Goal: Transaction & Acquisition: Book appointment/travel/reservation

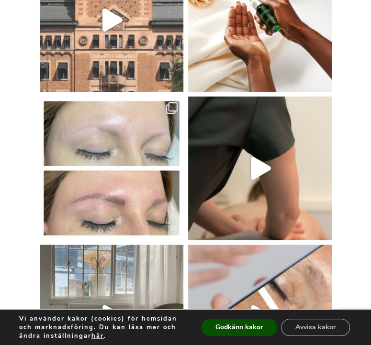
scroll to position [4454, 0]
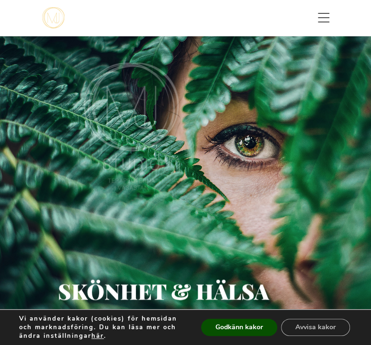
click at [321, 20] on span "Toggle menu" at bounding box center [323, 18] width 11 height 10
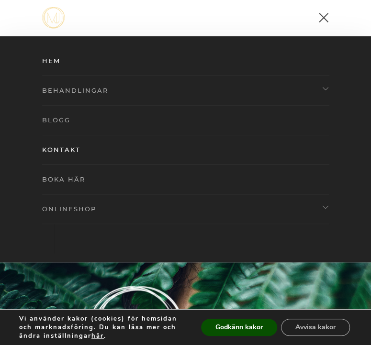
click at [79, 173] on link "Boka här" at bounding box center [173, 180] width 263 height 30
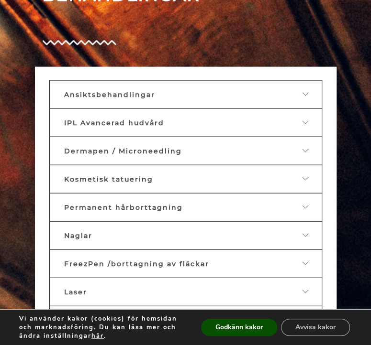
scroll to position [628, 0]
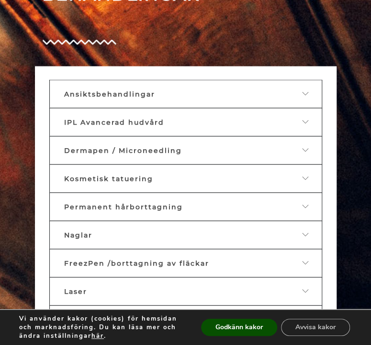
click at [137, 90] on span "Ansiktsbehandlingar" at bounding box center [109, 94] width 91 height 9
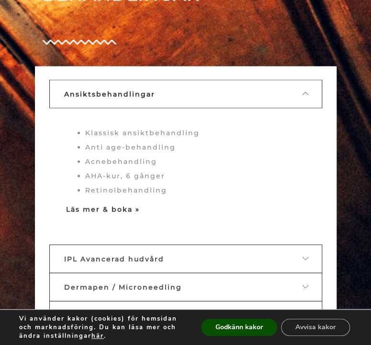
click at [128, 210] on strong "Läs mer & boka »" at bounding box center [103, 209] width 74 height 9
click at [117, 208] on strong "Läs mer & boka »" at bounding box center [103, 209] width 74 height 9
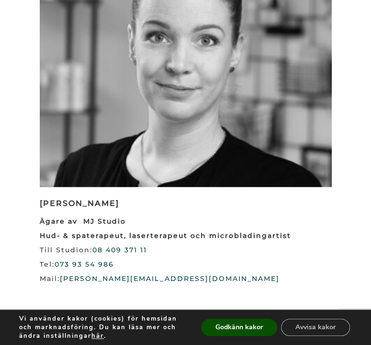
scroll to position [1461, 0]
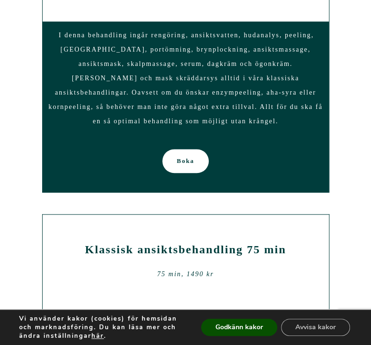
scroll to position [2361, 0]
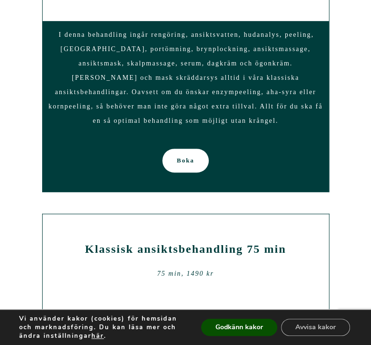
click at [186, 162] on span "Boka" at bounding box center [186, 161] width 18 height 24
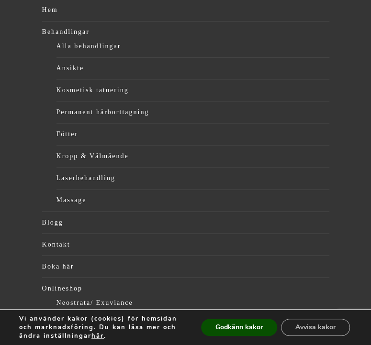
scroll to position [4799, 0]
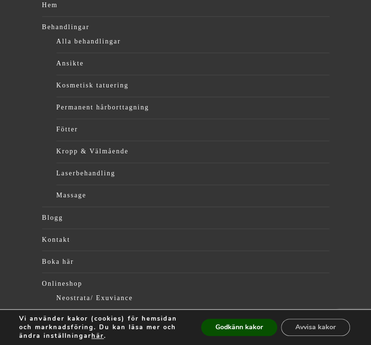
click at [69, 277] on link "Onlineshop" at bounding box center [185, 284] width 287 height 14
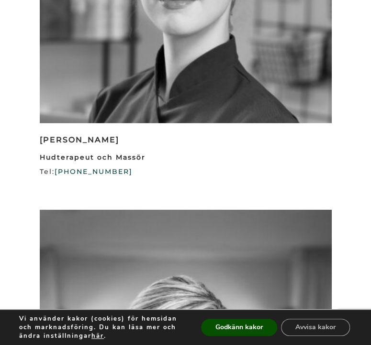
scroll to position [1775, 0]
